Goal: Task Accomplishment & Management: Manage account settings

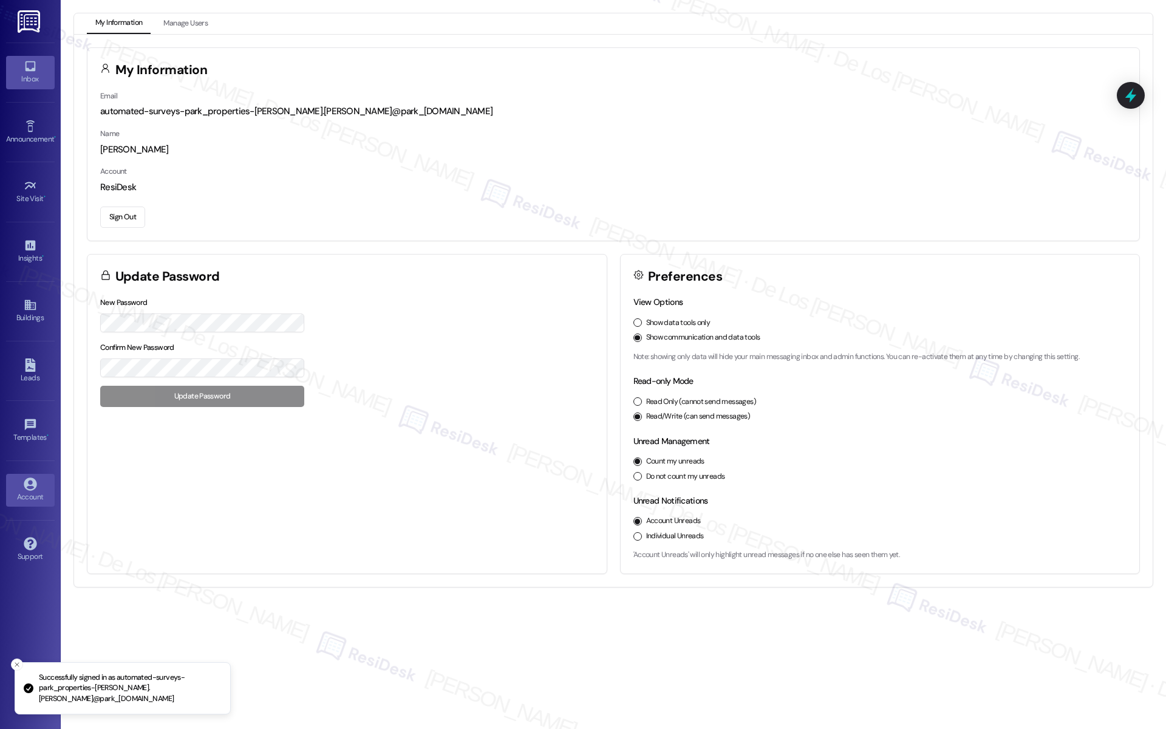
drag, startPoint x: 18, startPoint y: 64, endPoint x: 54, endPoint y: 70, distance: 36.8
click at [18, 64] on link "Inbox" at bounding box center [30, 72] width 49 height 33
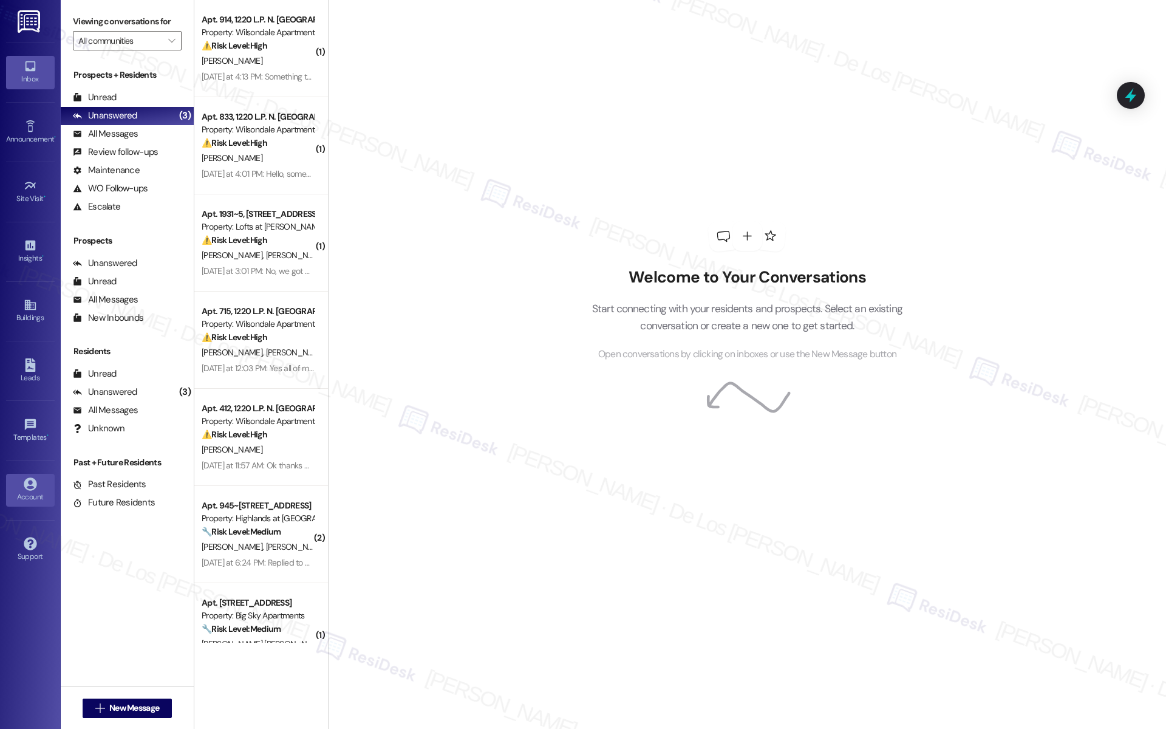
click at [34, 495] on div "Account" at bounding box center [30, 497] width 61 height 12
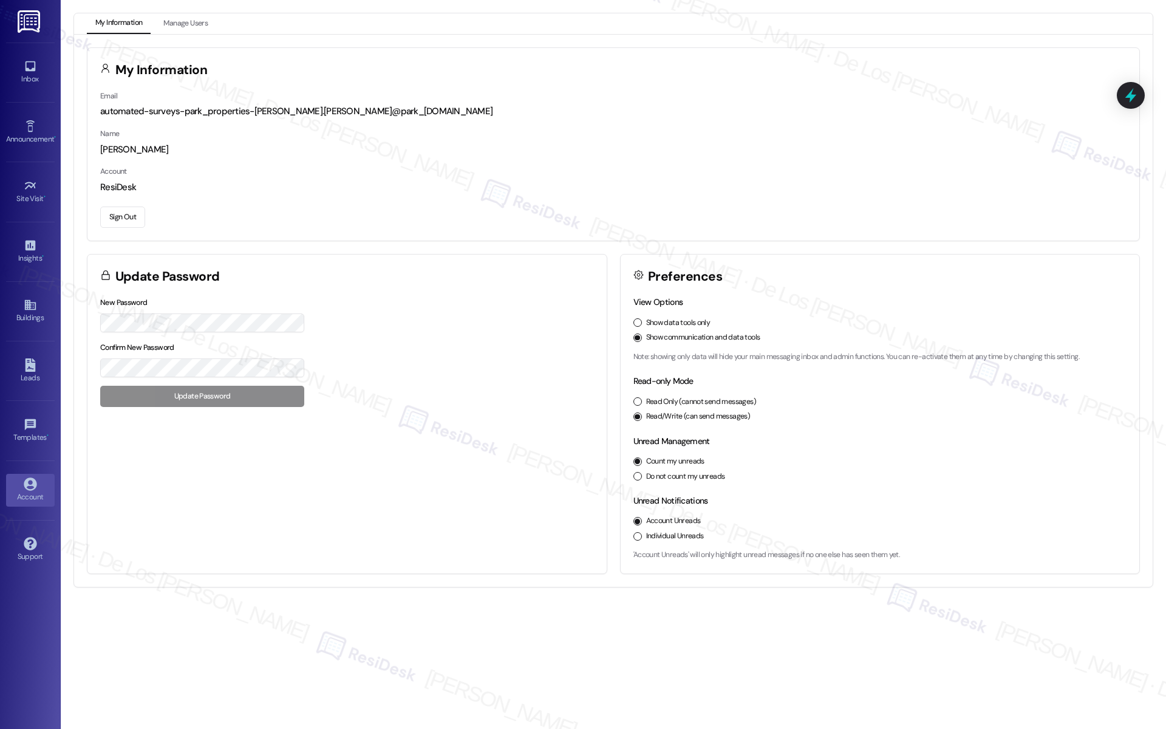
click at [136, 219] on button "Sign Out" at bounding box center [122, 216] width 45 height 21
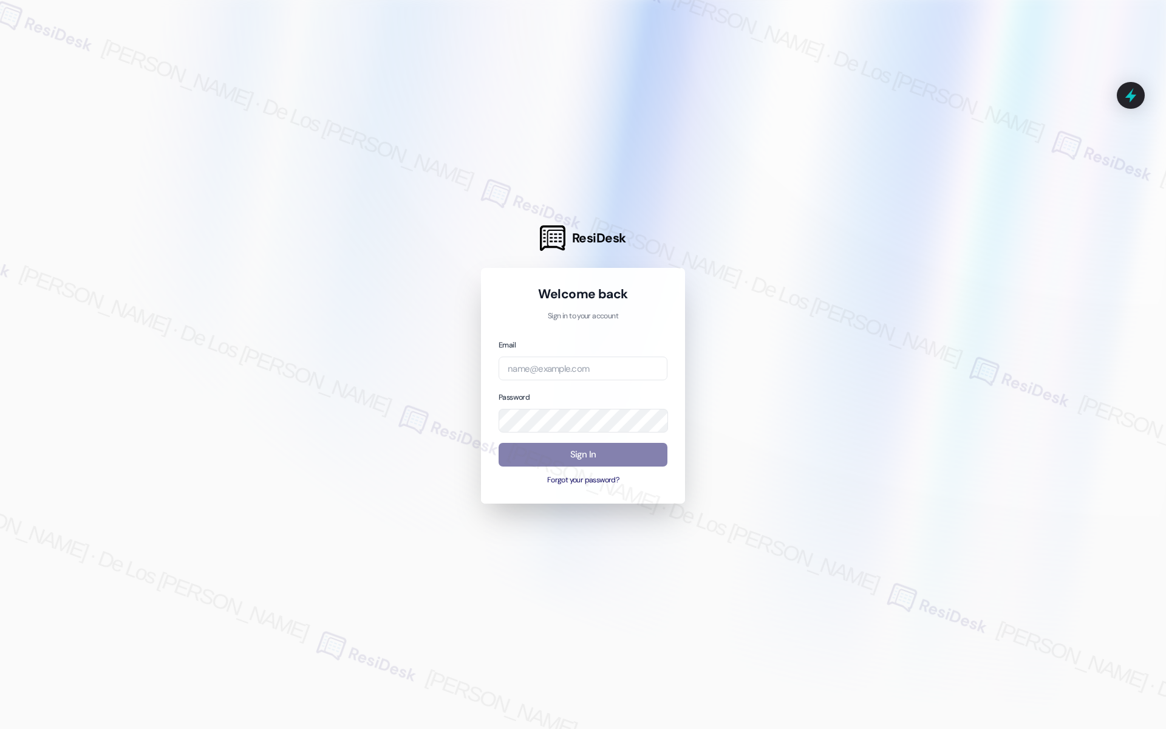
click at [989, 221] on div at bounding box center [583, 364] width 1166 height 729
click at [579, 360] on input "email" at bounding box center [582, 368] width 169 height 24
paste input "automated-surveys-campus_living_centres-resen.six@campus_living_[DOMAIN_NAME]"
type input "automated-surveys-campus_living_centres-resen.six@campus_living_[DOMAIN_NAME]"
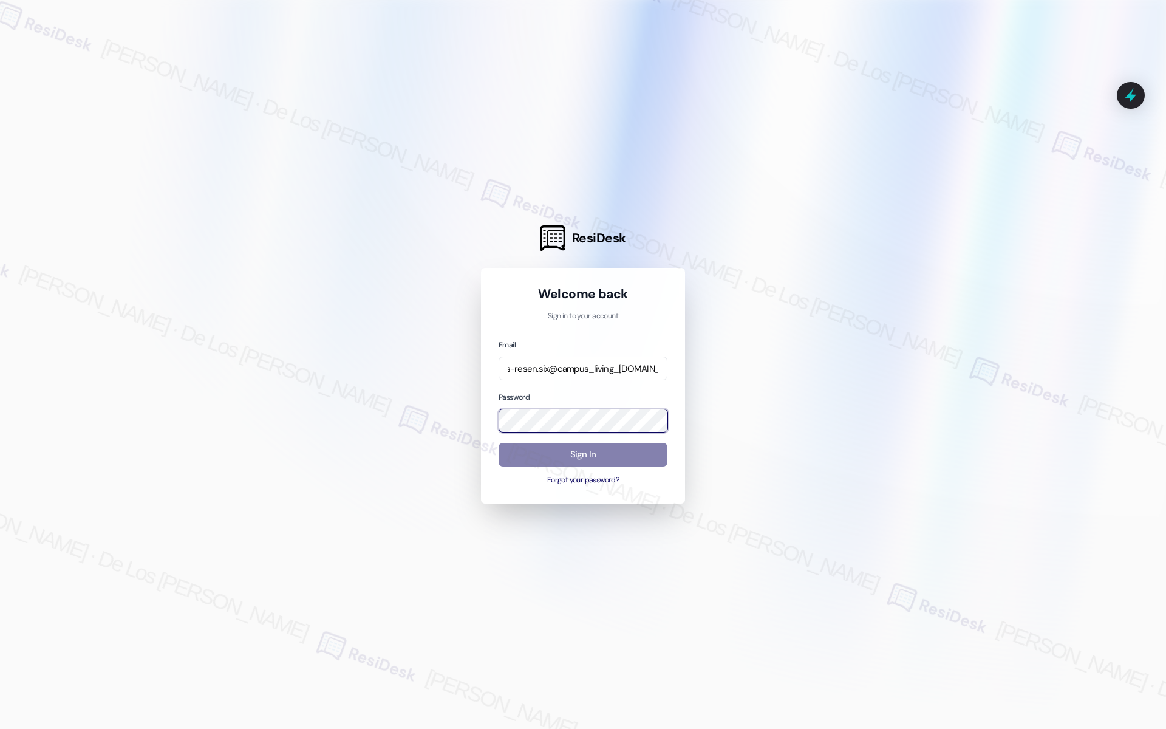
scroll to position [0, 0]
